Goal: Task Accomplishment & Management: Manage account settings

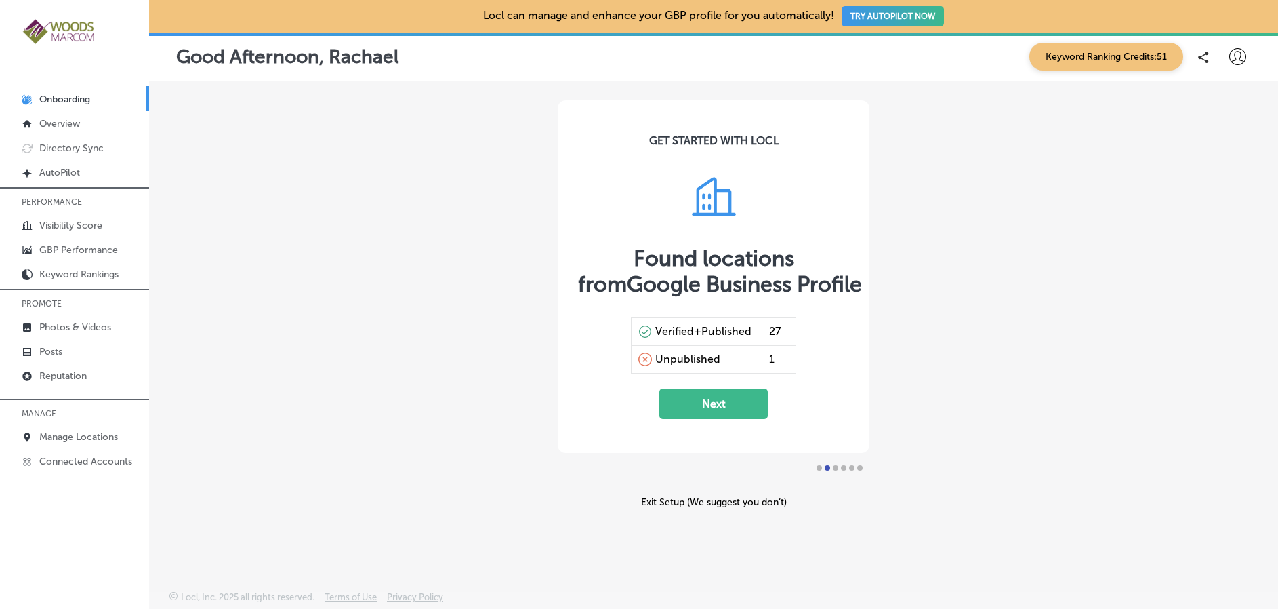
click at [1236, 61] on icon at bounding box center [1238, 56] width 17 height 17
click at [1240, 109] on p "My Account" at bounding box center [1218, 106] width 61 height 16
select select "US"
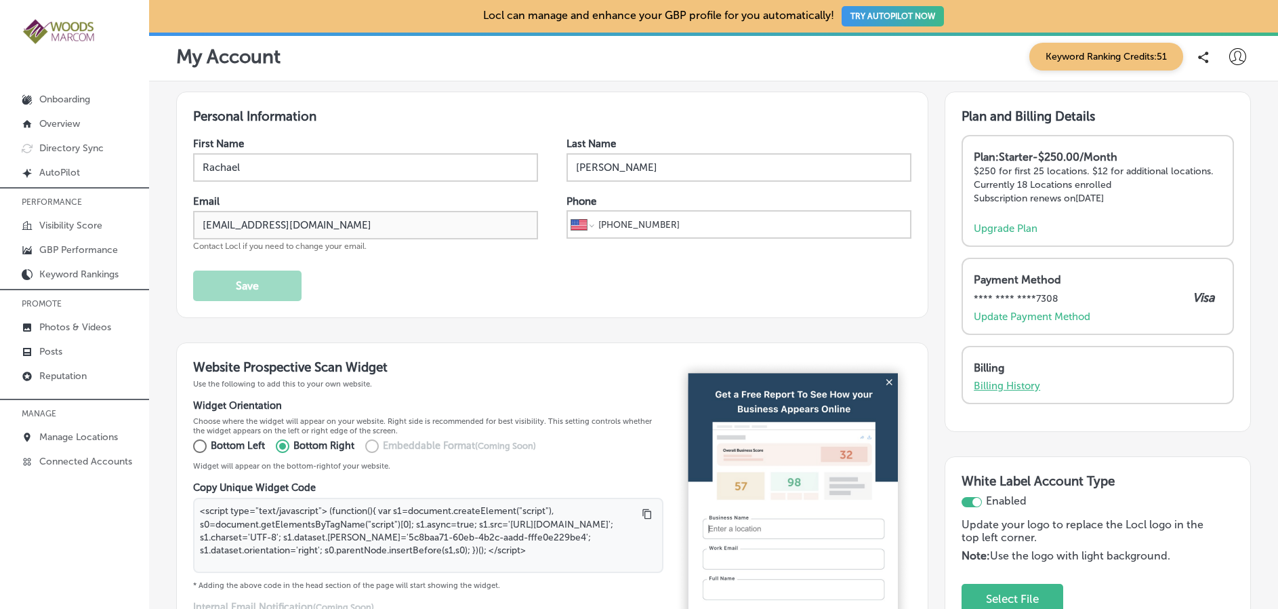
click at [1016, 385] on p "Billing History" at bounding box center [1007, 386] width 66 height 12
